Goal: Task Accomplishment & Management: Complete application form

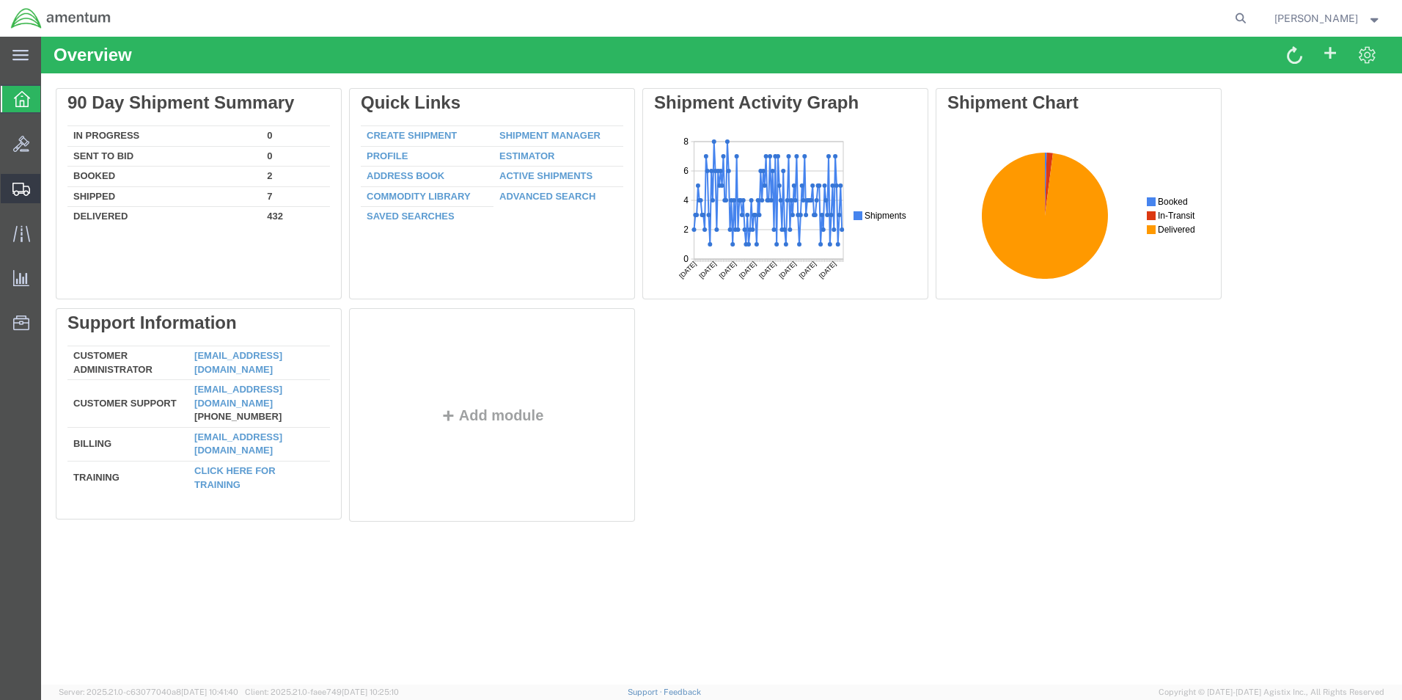
click at [0, 0] on span "Create Shipment" at bounding box center [0, 0] width 0 height 0
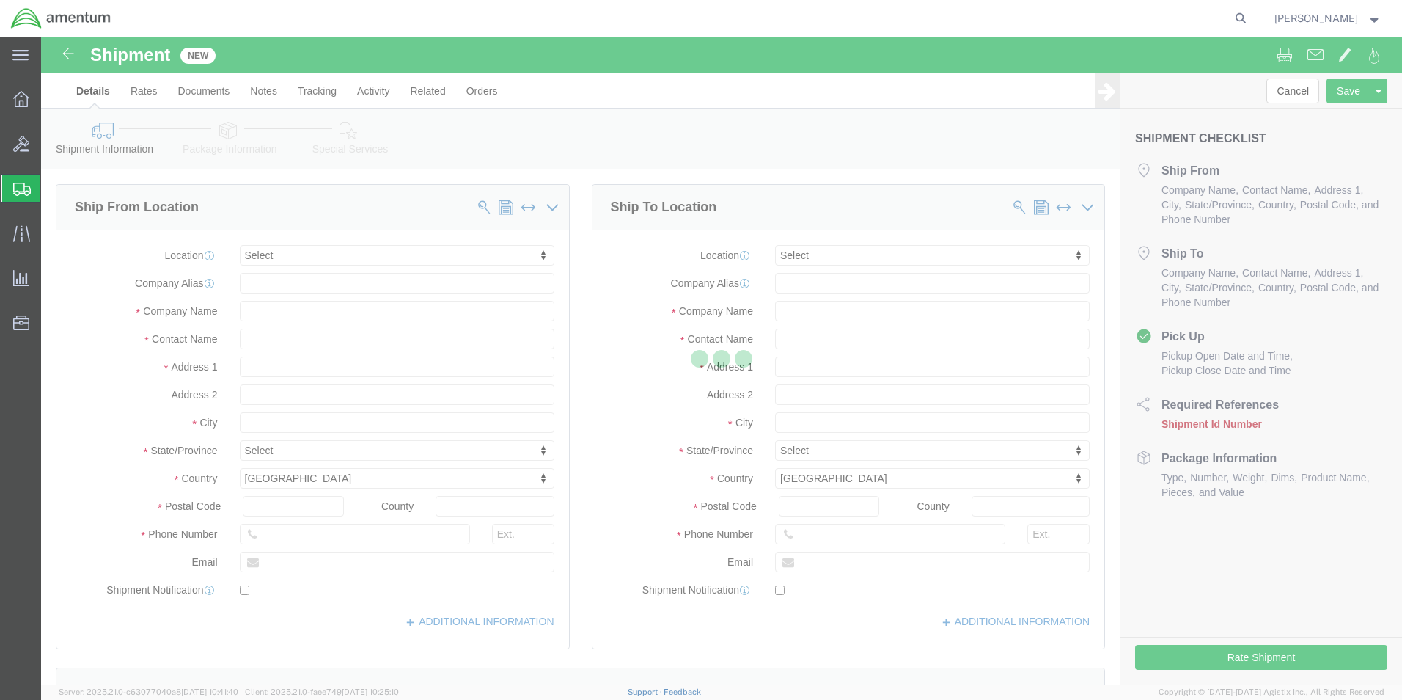
select select
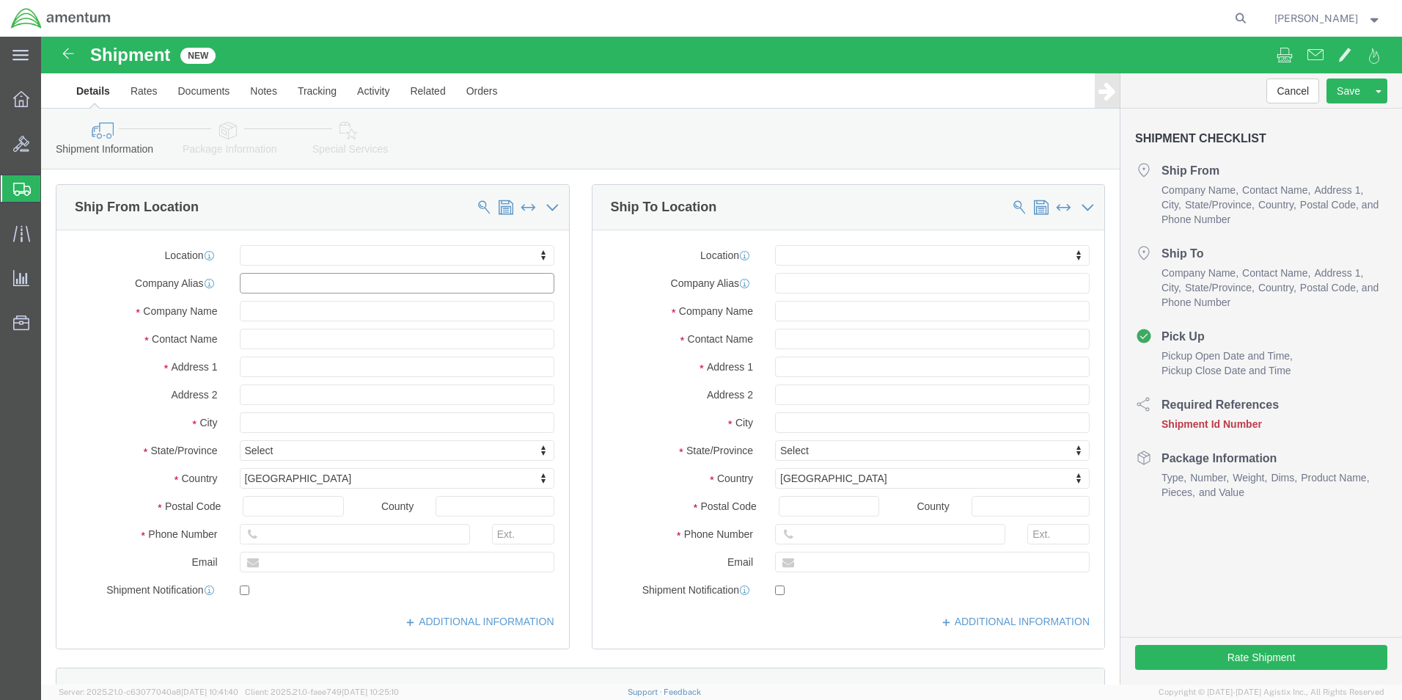
click input "text"
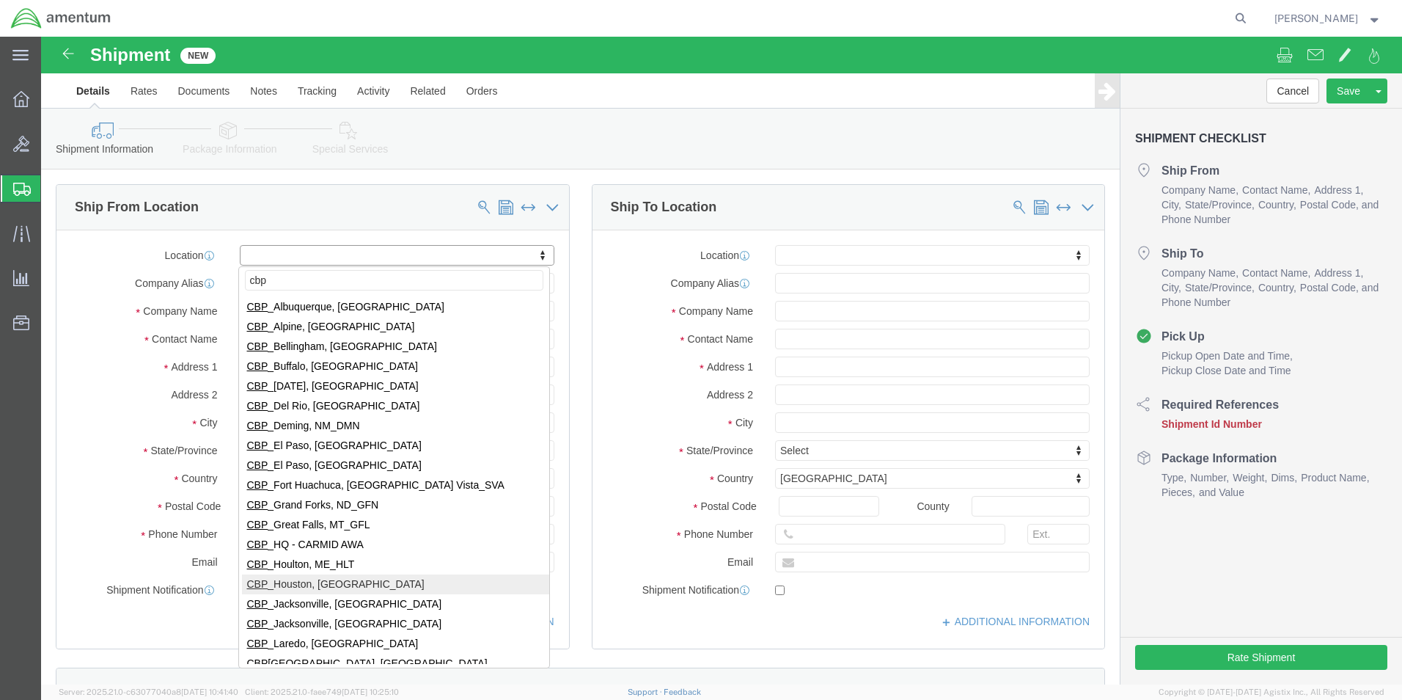
type input "cbp"
select select "49929"
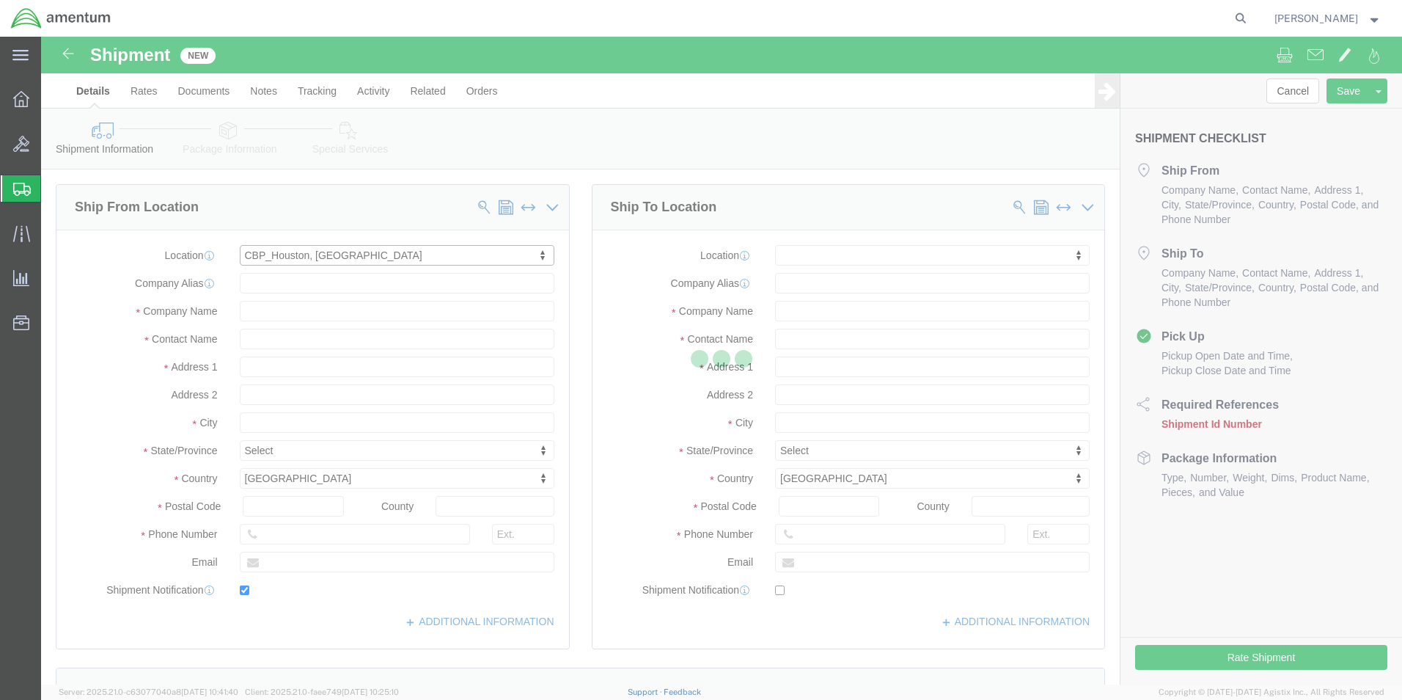
type input "[STREET_ADDRESS][PERSON_NAME]"
type input "Hangar 15A, c/o US CBP"
type input "77303"
type input "[PHONE_NUMBER]"
type input "[PERSON_NAME][EMAIL_ADDRESS][PERSON_NAME][DOMAIN_NAME]"
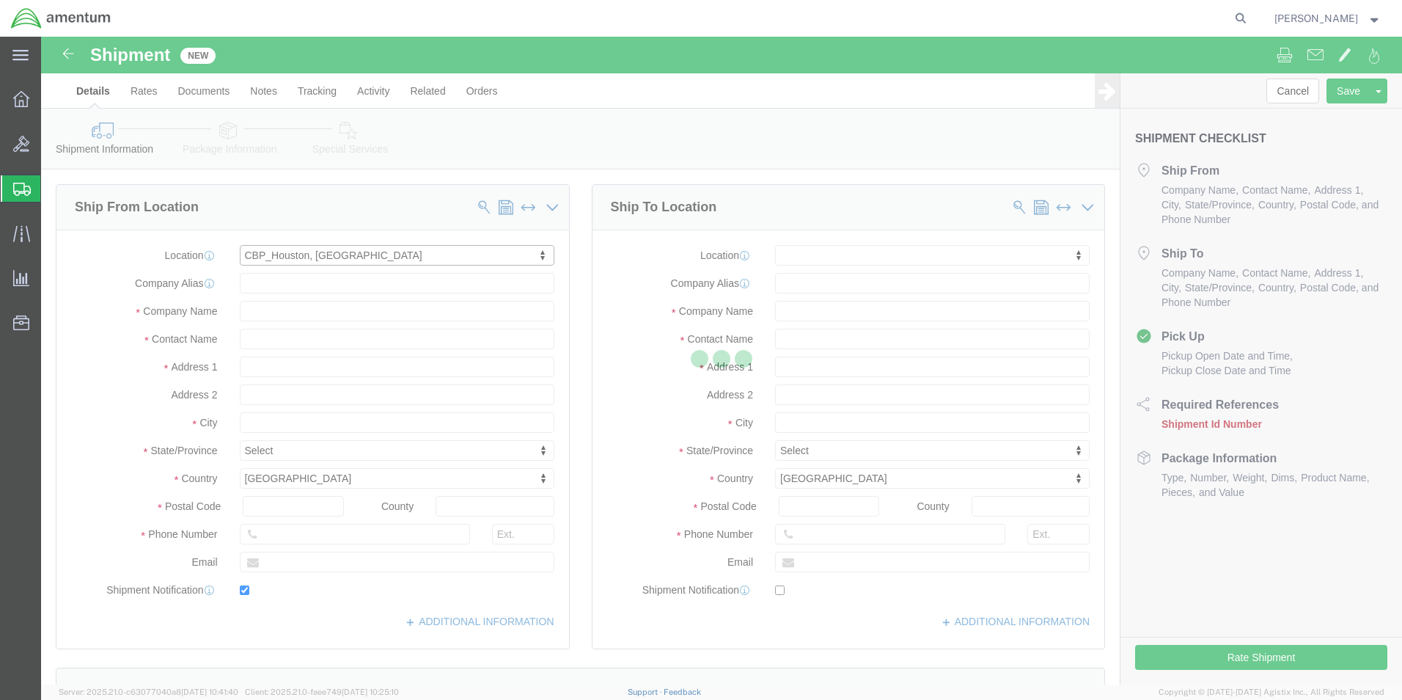
checkbox input "true"
type input "Amentum Services, Inc"
type input "[PERSON_NAME]"
type input "Conroe"
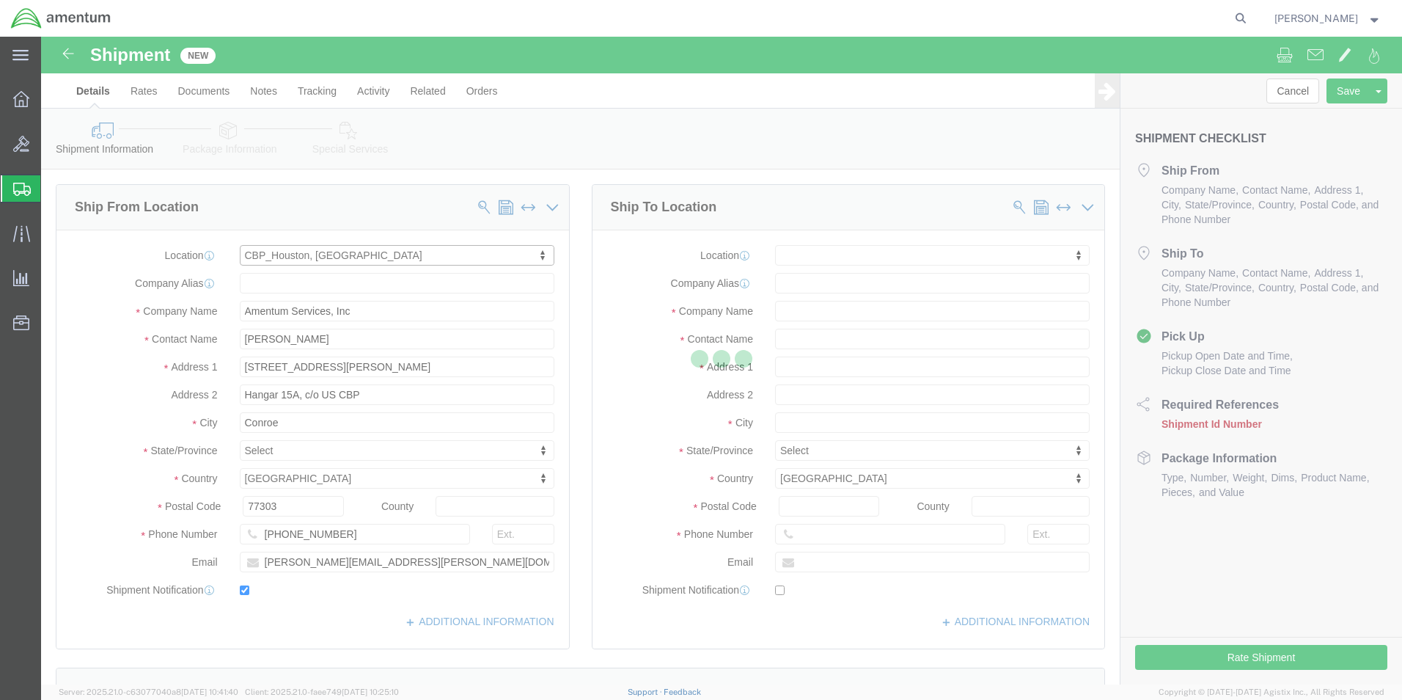
select select "[GEOGRAPHIC_DATA]"
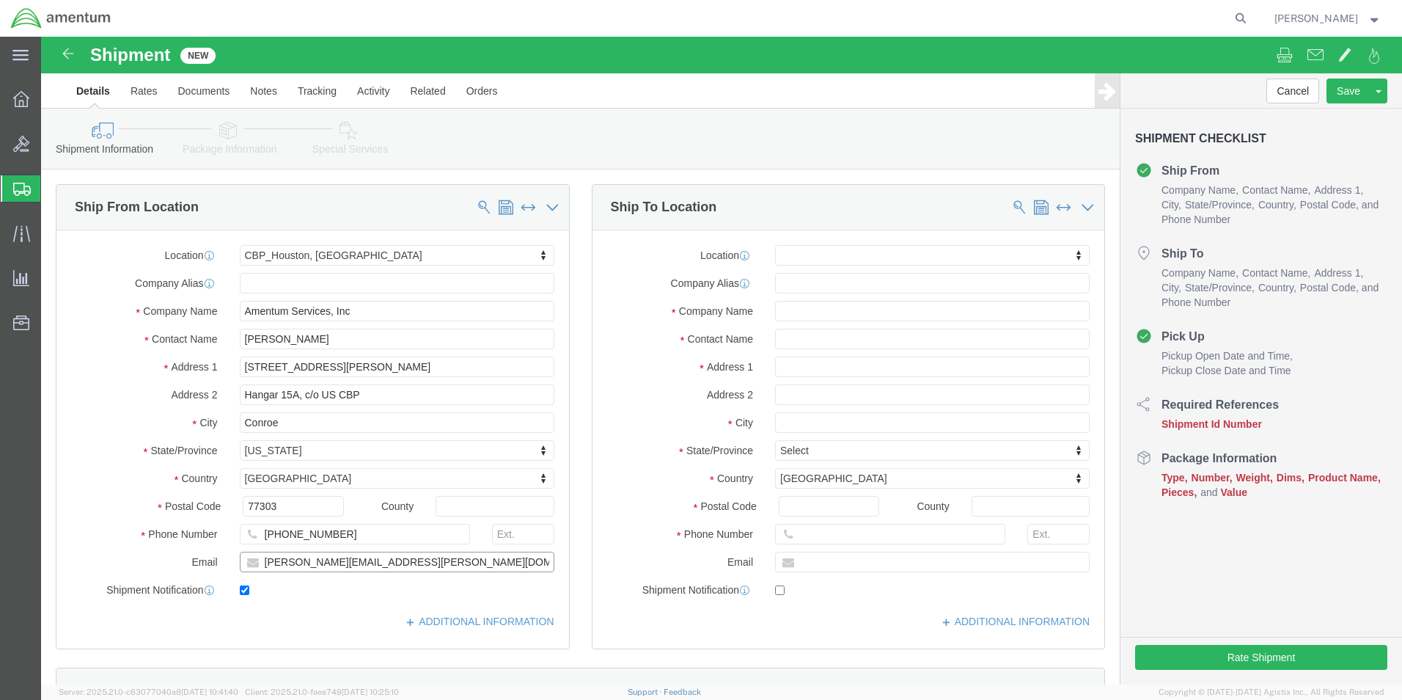
drag, startPoint x: 408, startPoint y: 526, endPoint x: 150, endPoint y: 521, distance: 258.9
click div "Email [PERSON_NAME][EMAIL_ADDRESS][PERSON_NAME][DOMAIN_NAME]"
checkbox input "false"
click input "text"
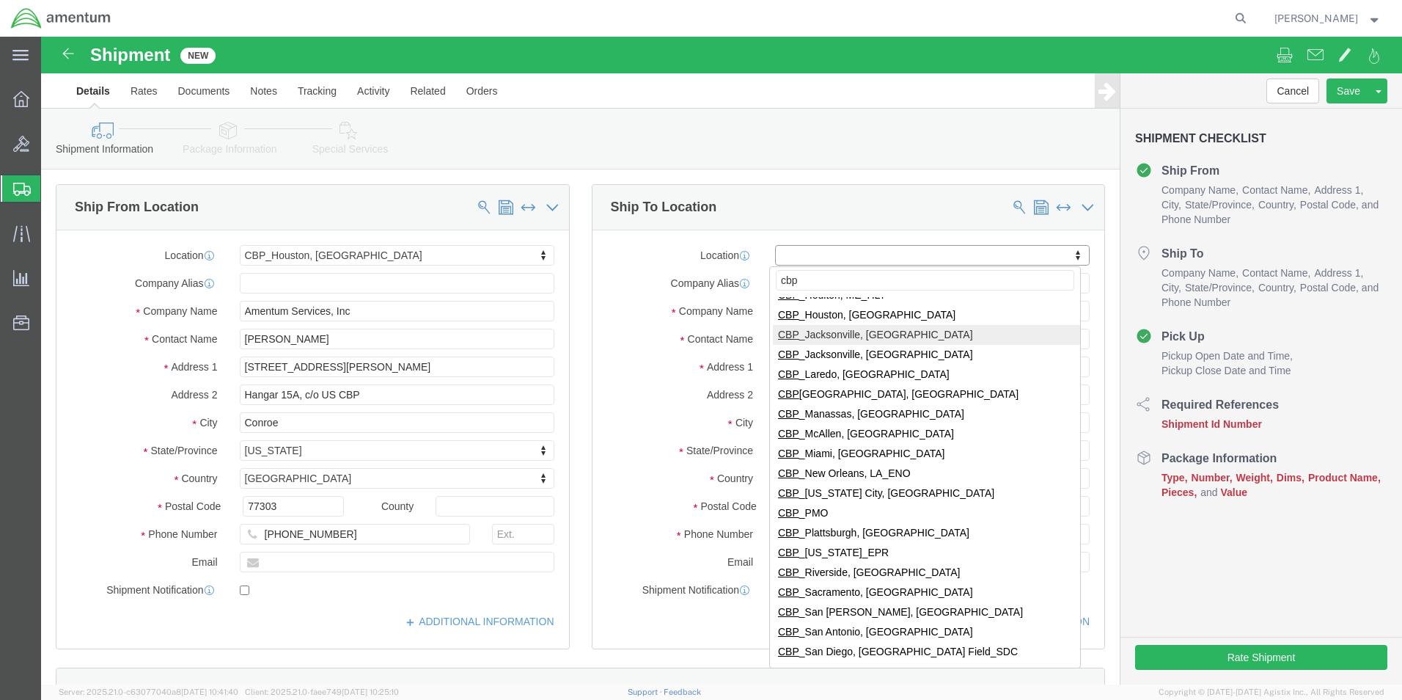
scroll to position [293, 0]
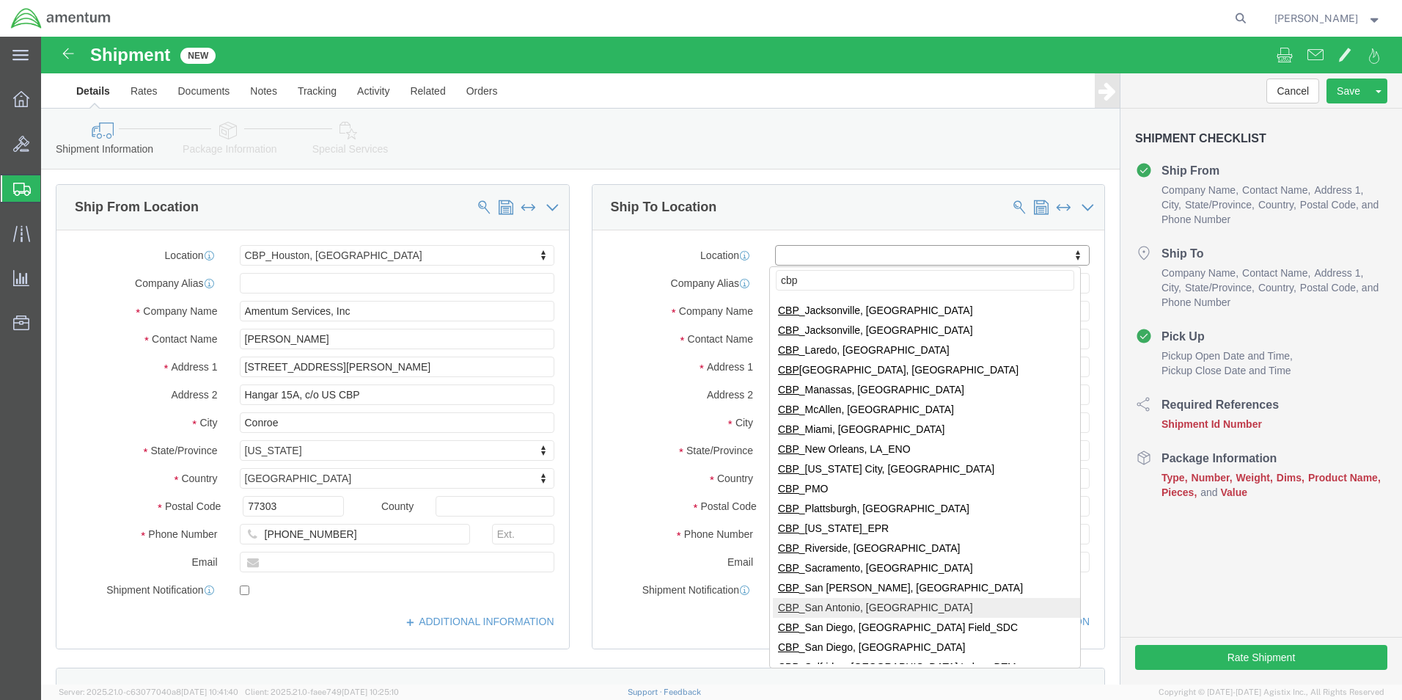
type input "cbp"
select select "49945"
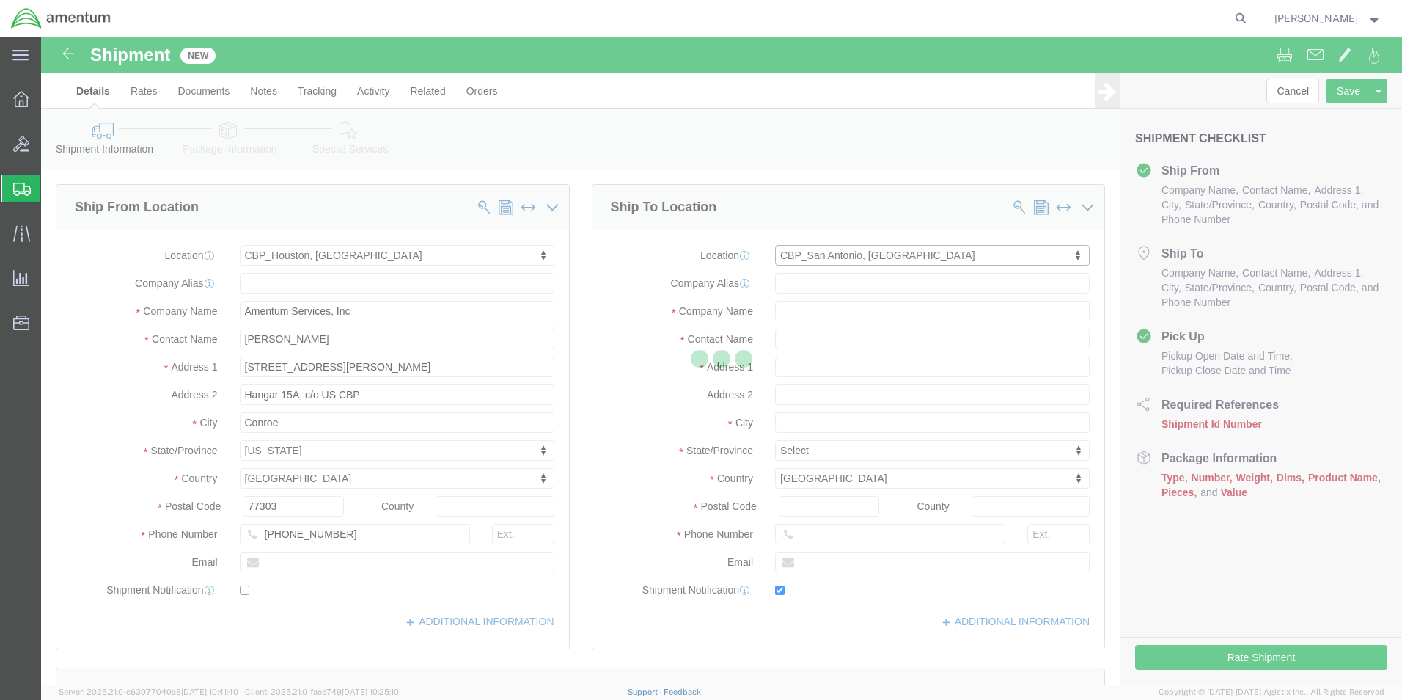
type input "[STREET_ADDRESS][PERSON_NAME]"
type input "Bldg. #2"
type input "78216"
type input "[PHONE_NUMBER]"
type input "[PERSON_NAME][EMAIL_ADDRESS][PERSON_NAME][DOMAIN_NAME]"
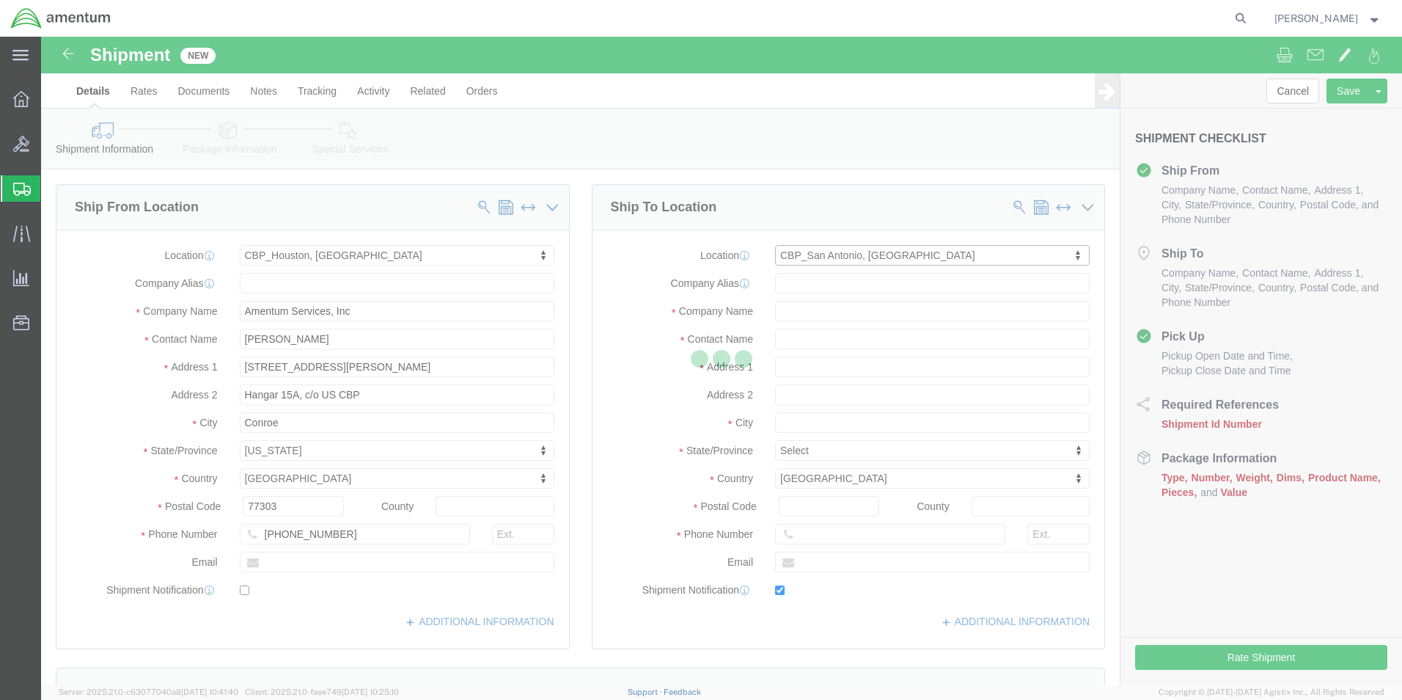
checkbox input "true"
type input "Amentum Services, Inc"
type input "[PERSON_NAME]"
type input "San Antonio"
select select "[GEOGRAPHIC_DATA]"
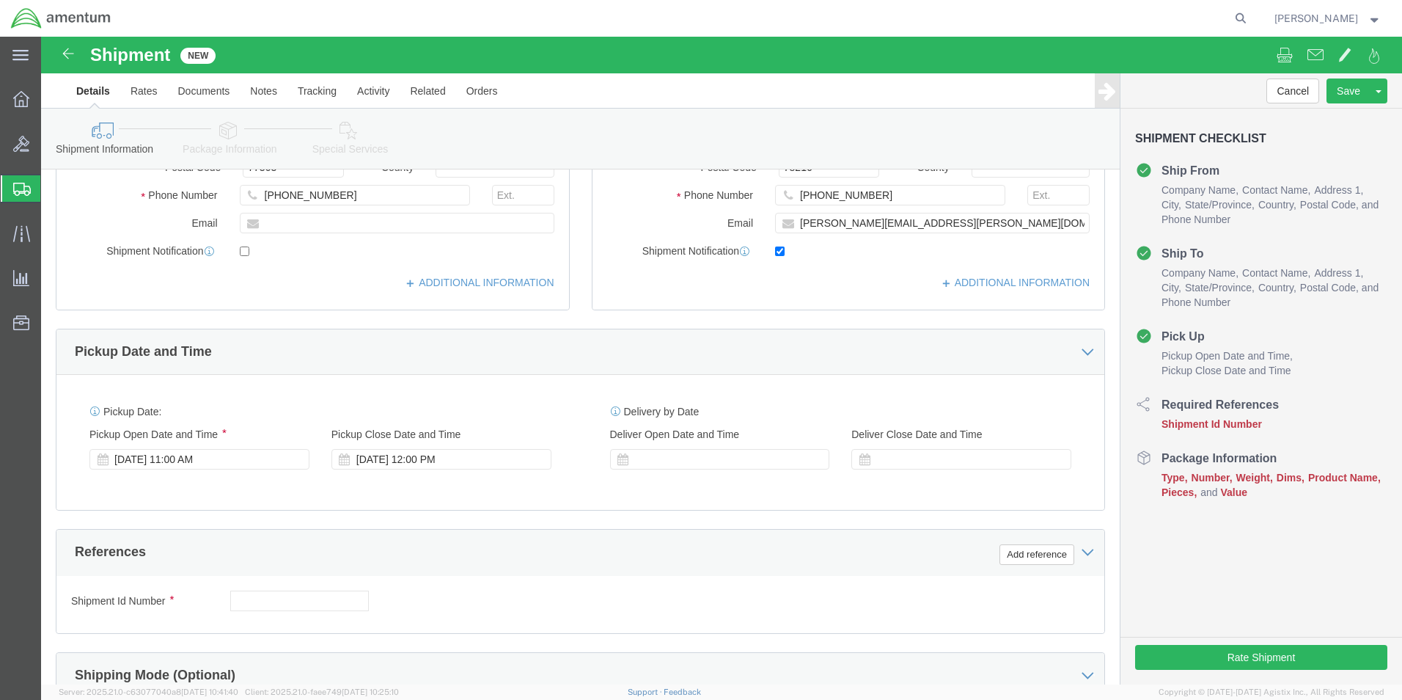
scroll to position [367, 0]
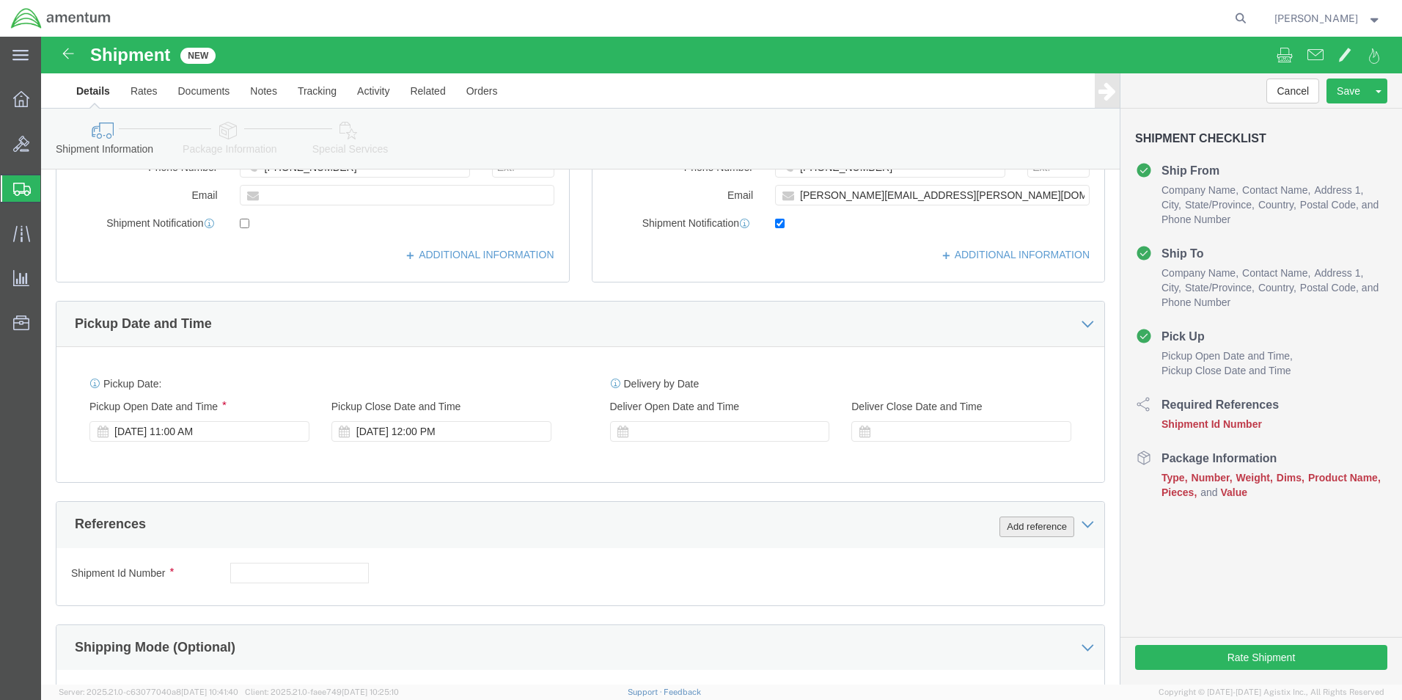
click button "Add reference"
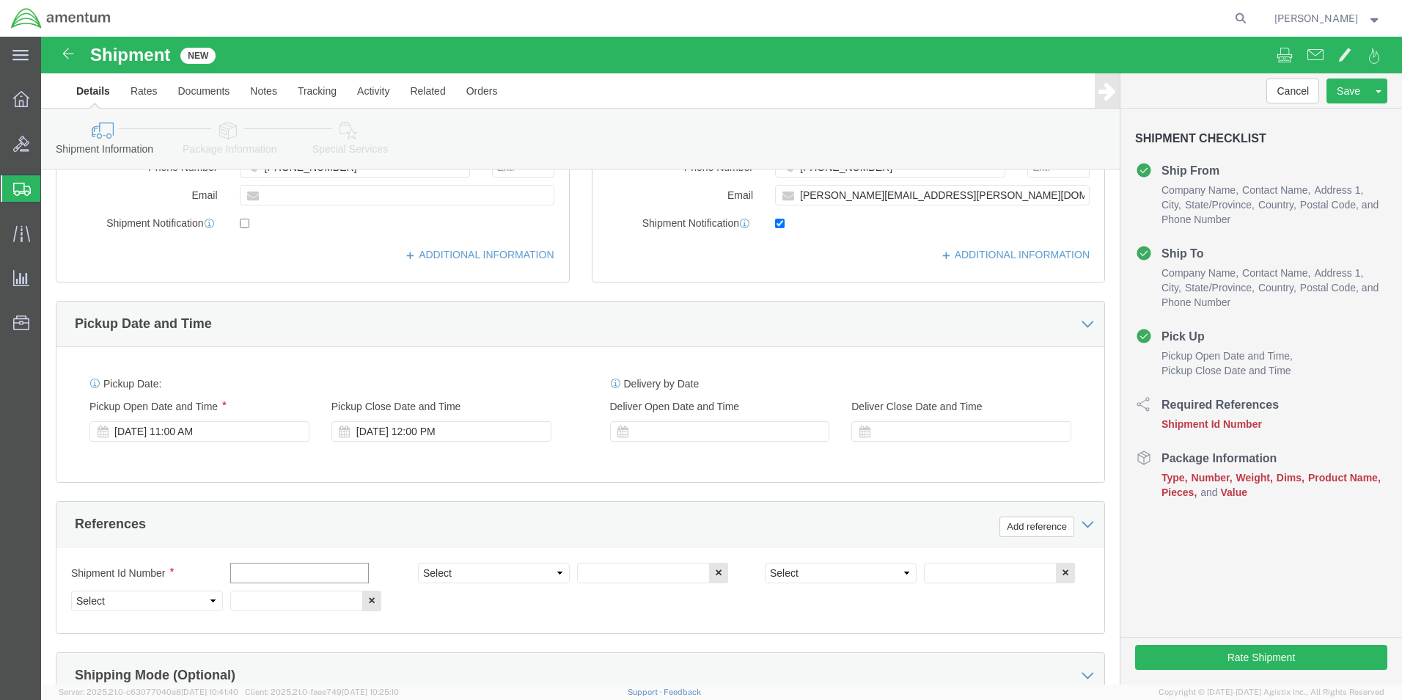
click input "text"
type input "[DATE]"
click select "Select Account Type Activity ID Airline Appointment Number ASN Batch Request # …"
select select "CUSTREF"
click select "Select Account Type Activity ID Airline Appointment Number ASN Batch Request # …"
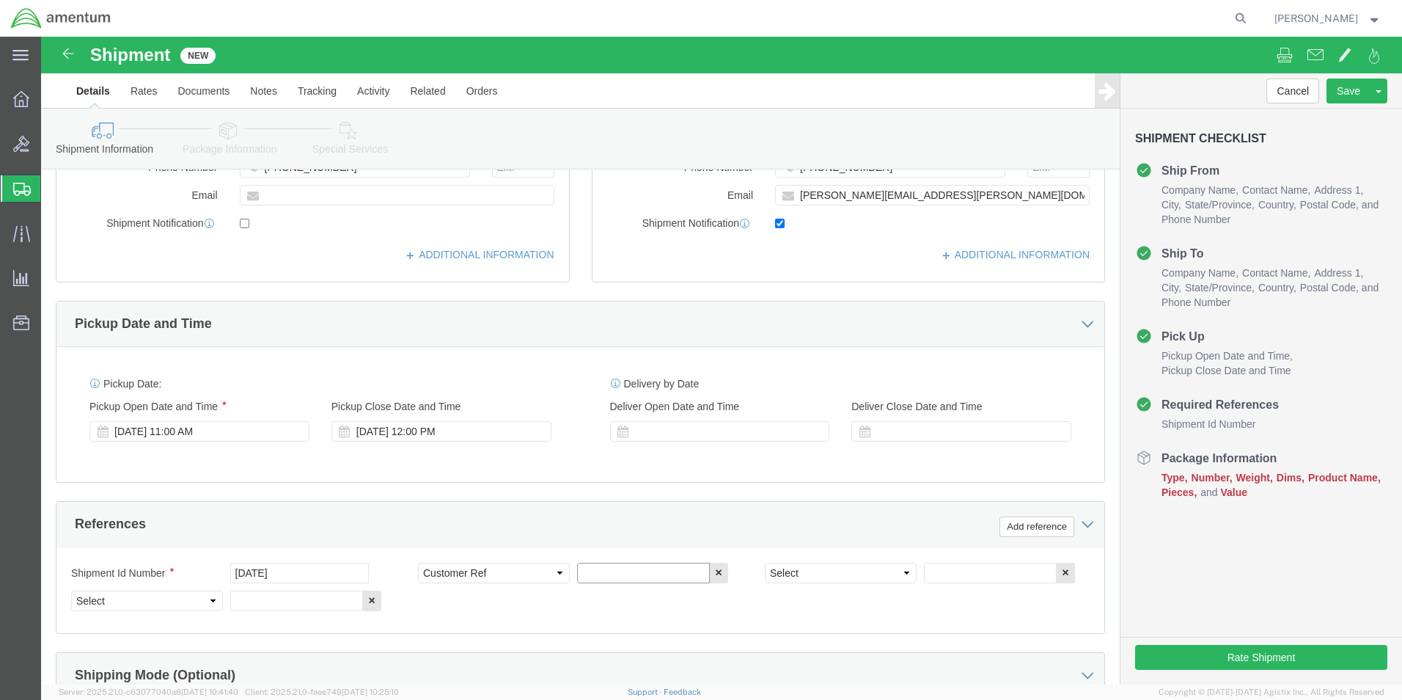
click input "text"
type input "u"
type input "USAGE 614-012434"
click select "Select Account Type Activity ID Airline Appointment Number ASN Batch Request # …"
select select "PROJNUM"
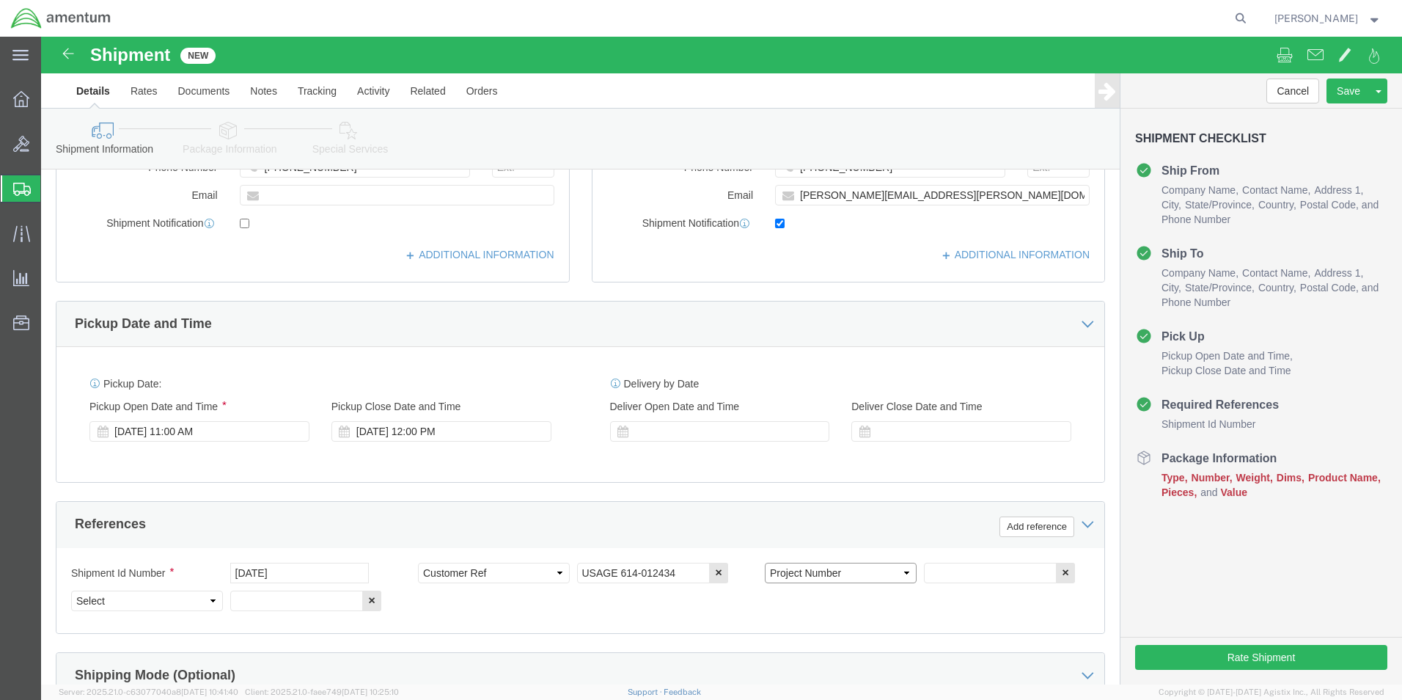
click select "Select Account Type Activity ID Airline Appointment Number ASN Batch Request # …"
drag, startPoint x: 908, startPoint y: 533, endPoint x: 908, endPoint y: 544, distance: 11.0
click input "text"
type input "6118.04.03.2219.000.EHO.0000"
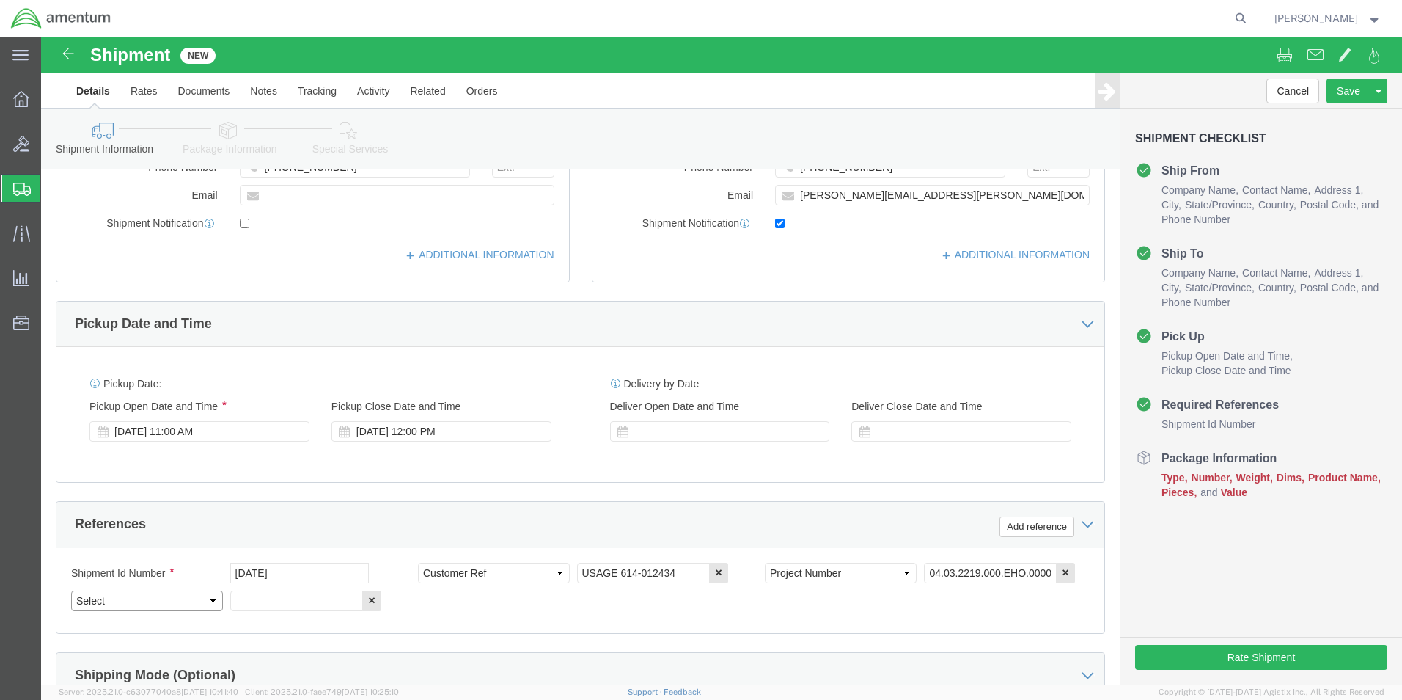
scroll to position [0, 0]
click select "Select Account Type Activity ID Airline Appointment Number ASN Batch Request # …"
select select "DEPT"
click select "Select Account Type Activity ID Airline Appointment Number ASN Batch Request # …"
click input "text"
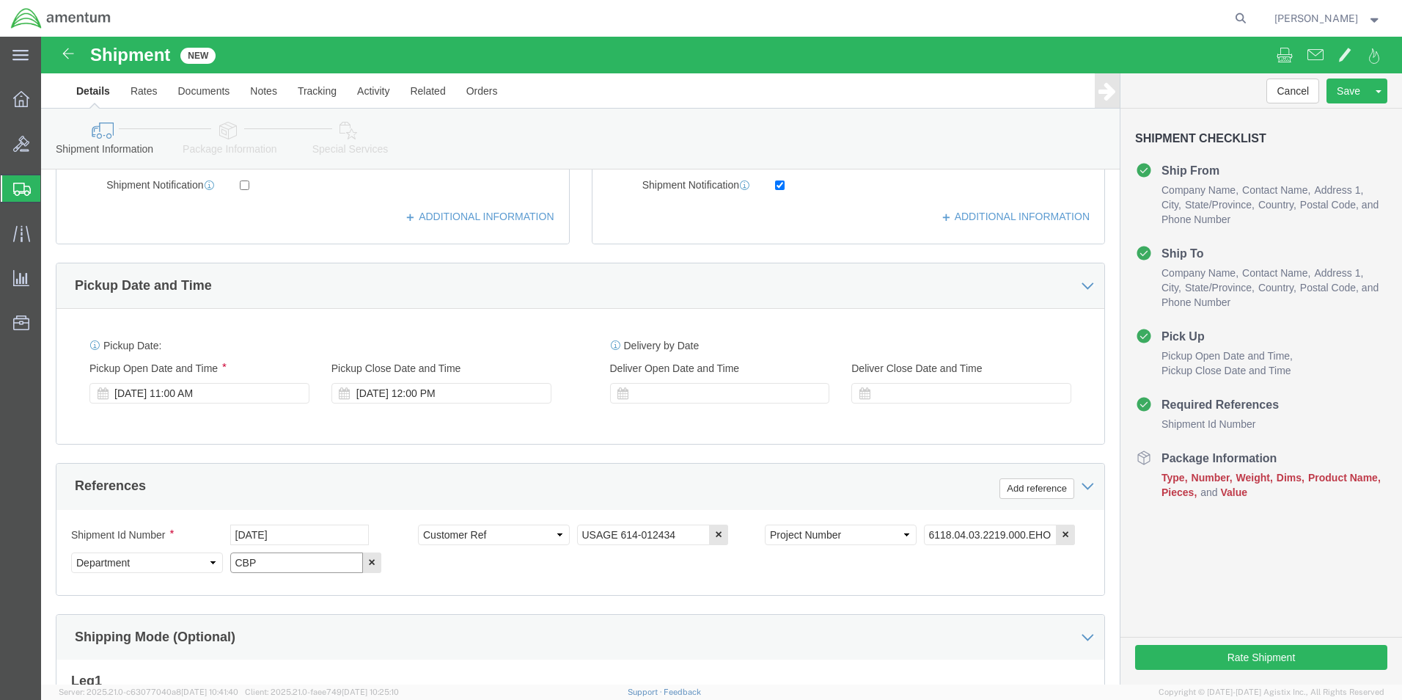
scroll to position [639, 0]
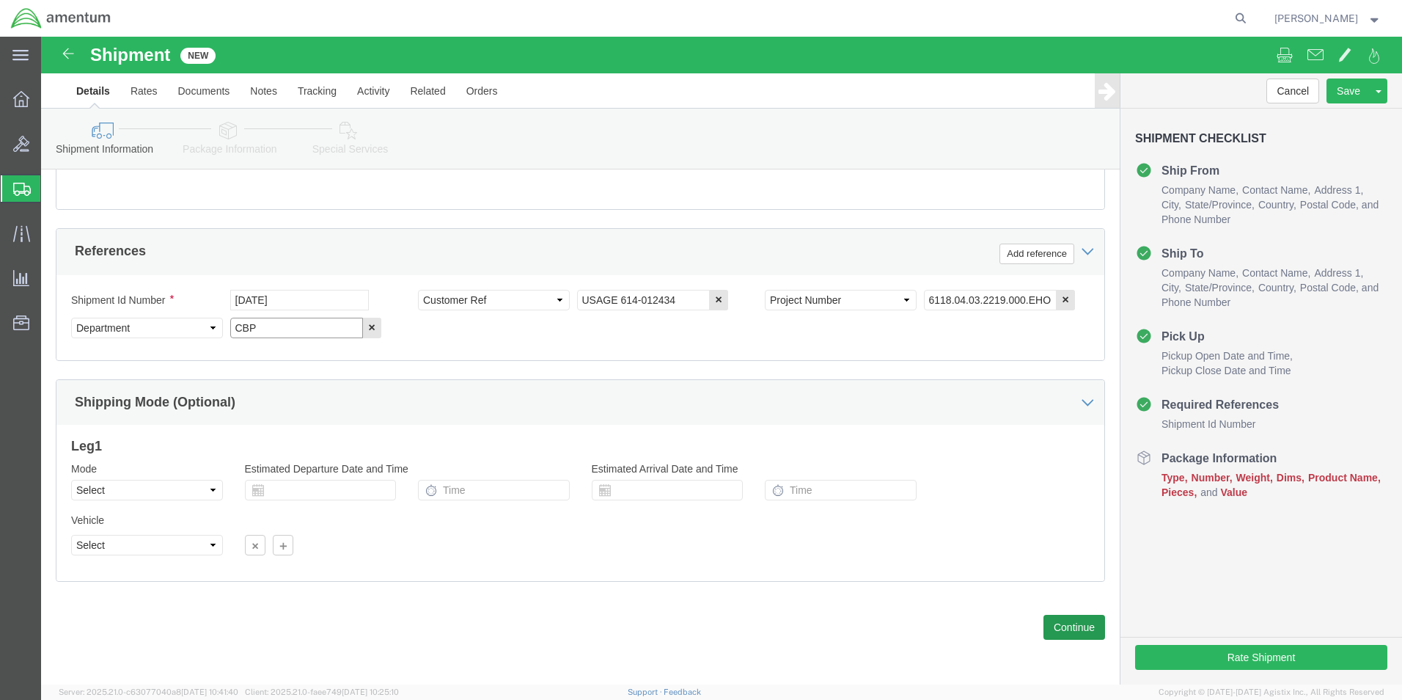
type input "CBP"
click button "Continue"
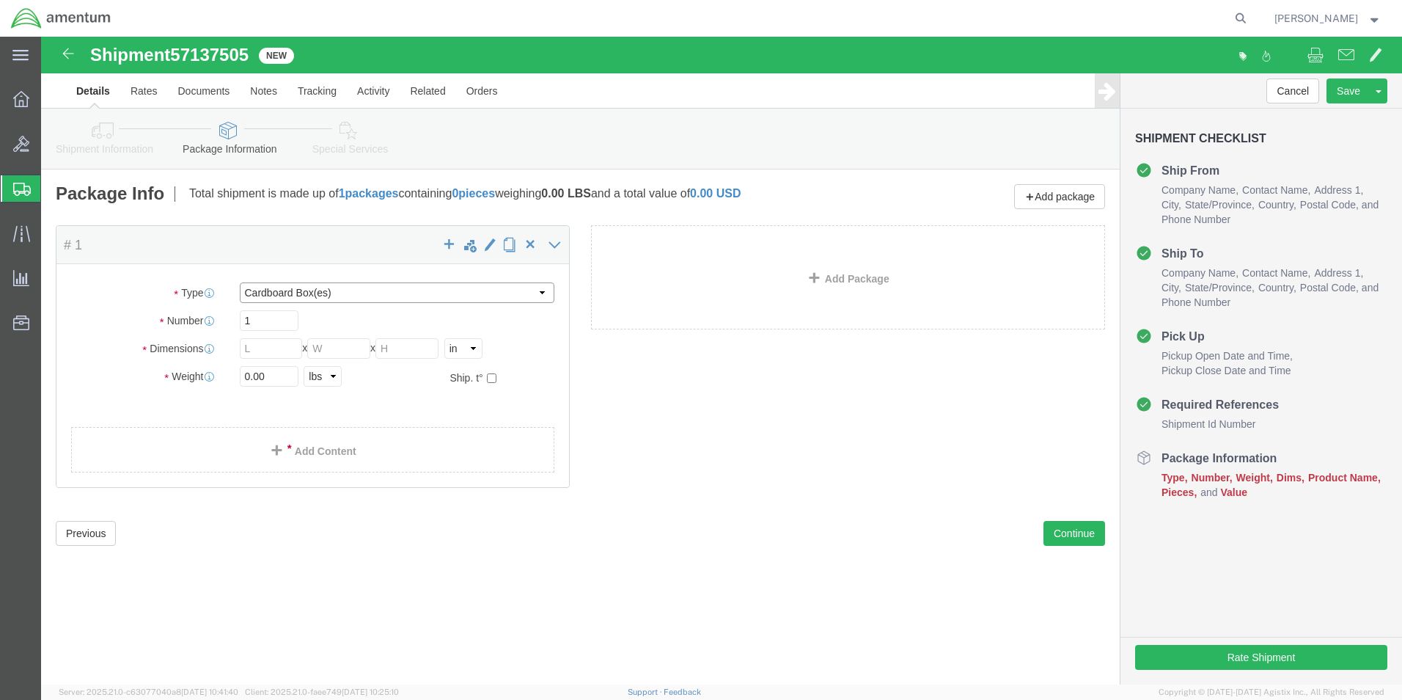
click select "Select BCK Boxes Bale(s) Basket(s) Bolt(s) Bottle(s) Buckets Bulk Bundle(s) Can…"
select select "ENV"
click select "Select BCK Boxes Bale(s) Basket(s) Bolt(s) Bottle(s) Buckets Bulk Bundle(s) Can…"
type input "9.50"
type input "12.50"
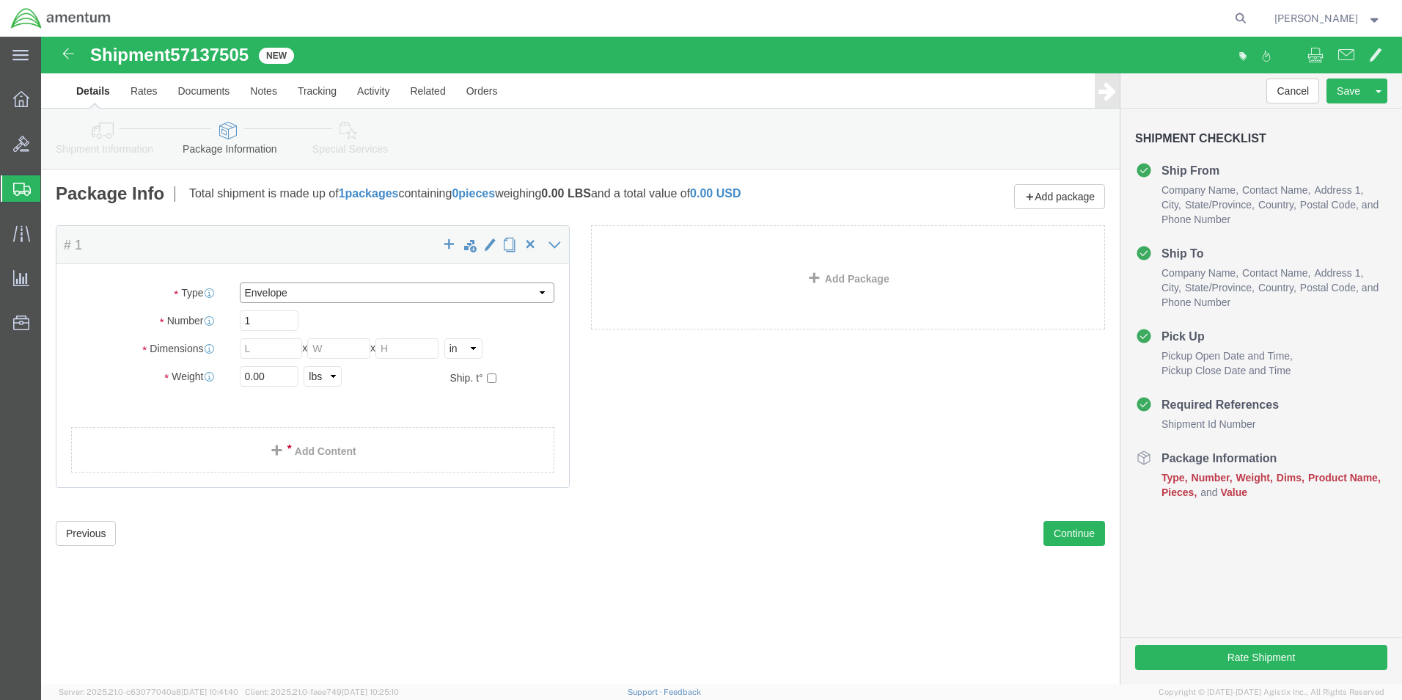
type input "0.25"
type input "1"
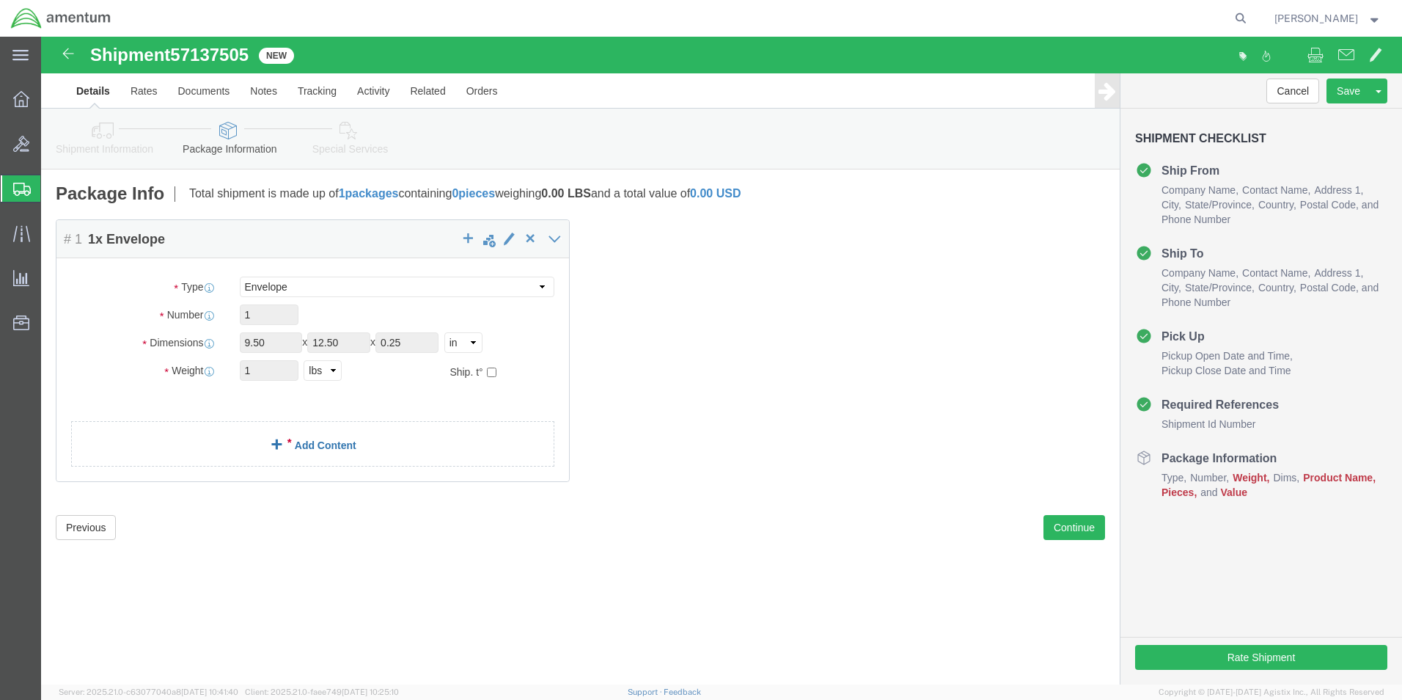
click link "Add Content"
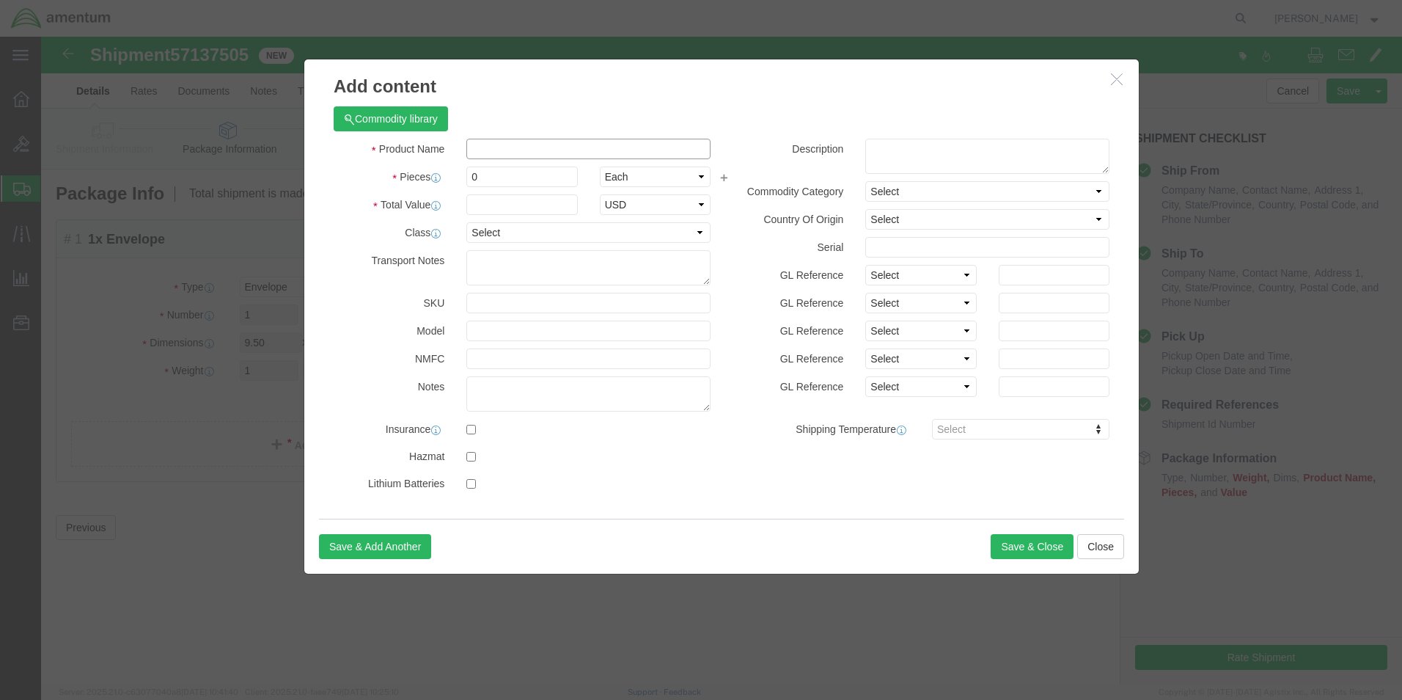
click input "text"
type input "ORINGS"
click h3 "Add content"
click input "0"
type input "5"
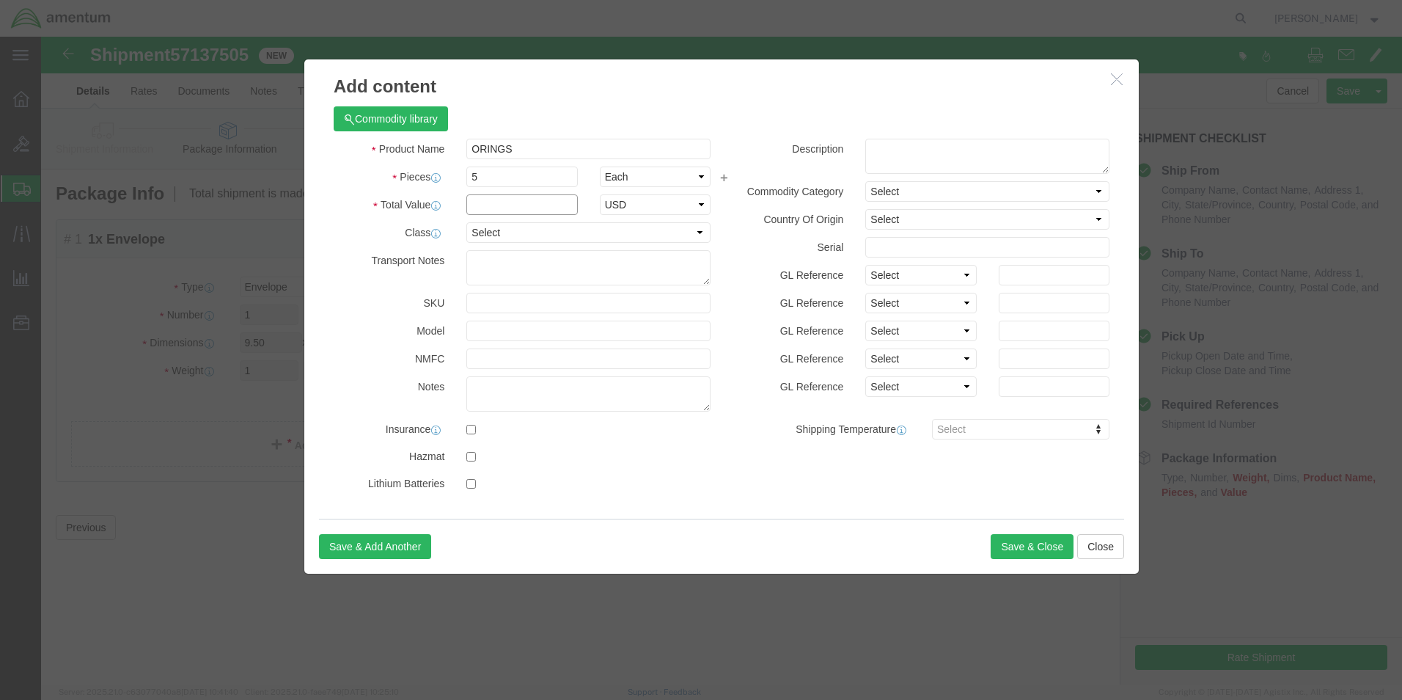
click input "text"
type input "50.00"
click button "Save & Close"
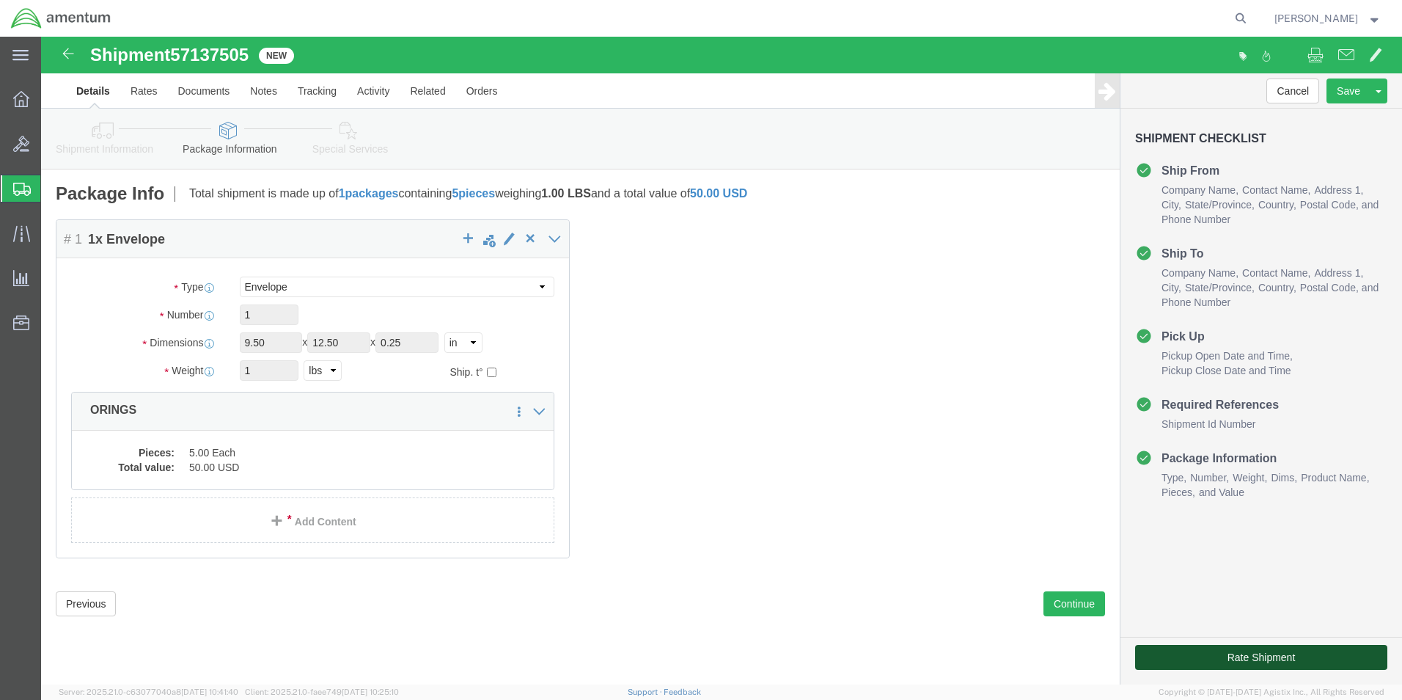
click button "Rate Shipment"
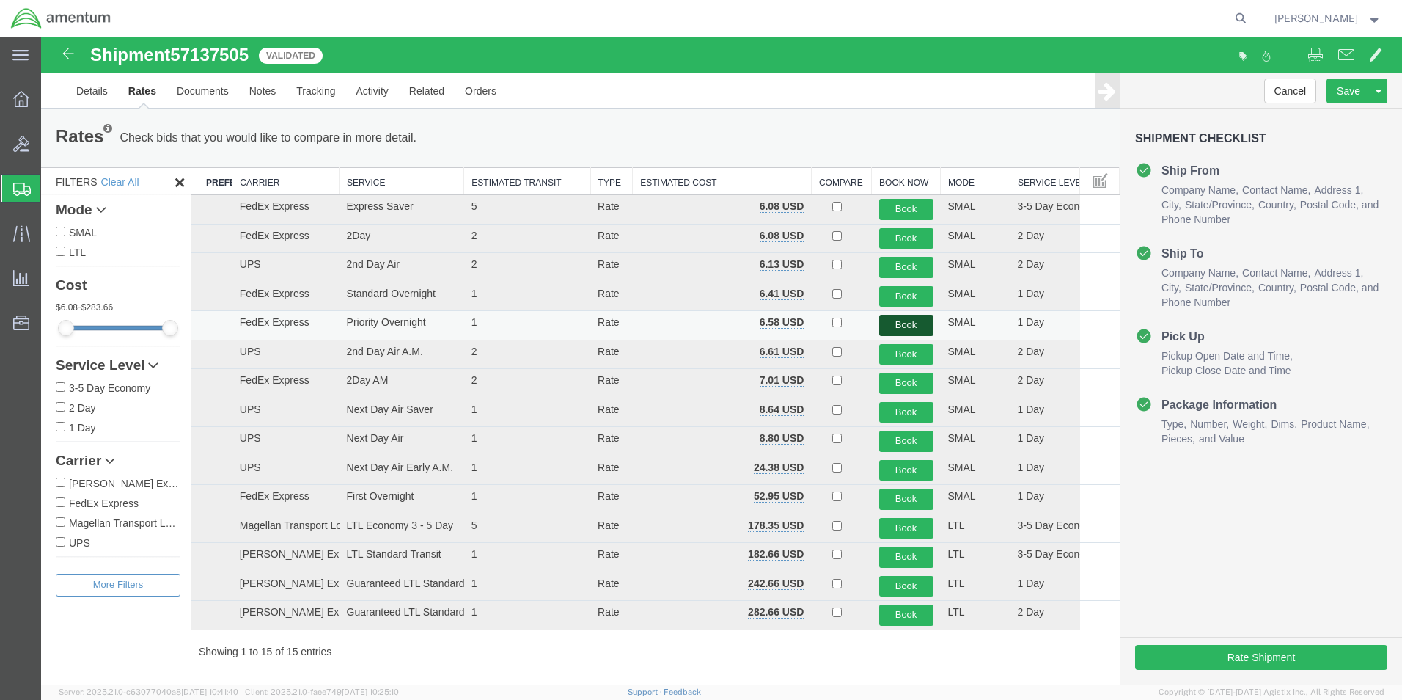
click at [884, 320] on button "Book" at bounding box center [906, 325] width 54 height 21
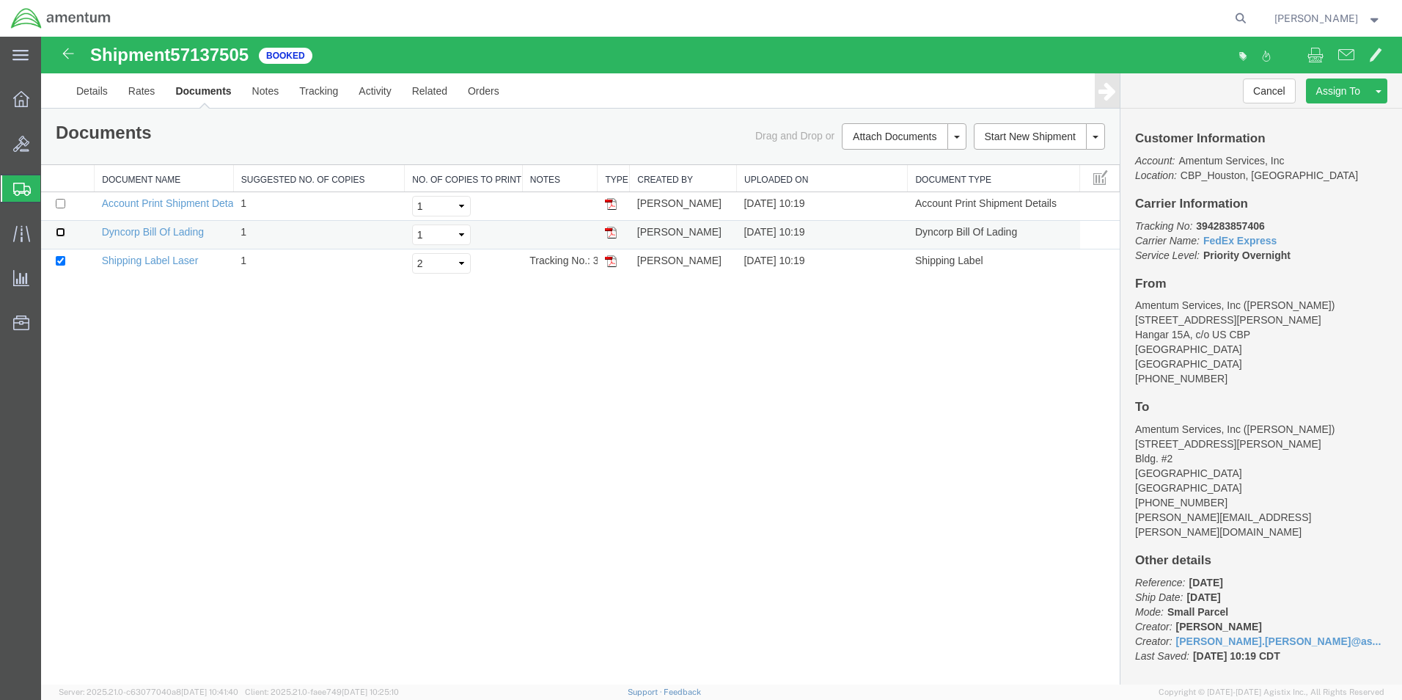
click at [62, 232] on input "checkbox" at bounding box center [61, 232] width 10 height 10
checkbox input "true"
click at [903, 159] on link "Print Documents" at bounding box center [902, 161] width 128 height 22
